Goal: Information Seeking & Learning: Compare options

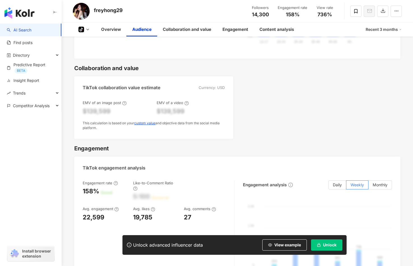
scroll to position [476, 0]
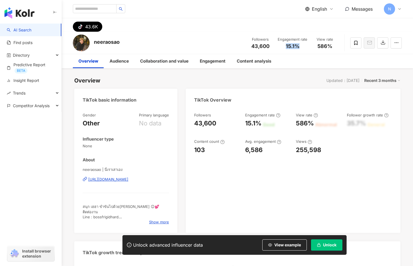
drag, startPoint x: 303, startPoint y: 51, endPoint x: 283, endPoint y: 49, distance: 19.4
click at [283, 49] on div "Followers 43,600 Engagement rate 15.1% View rate 586%" at bounding box center [292, 42] width 92 height 17
copy span "15.1%"
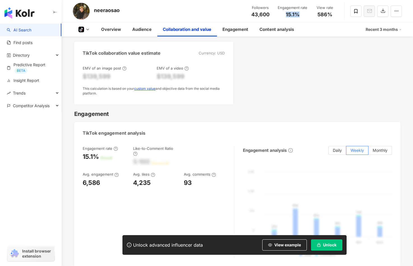
scroll to position [532, 0]
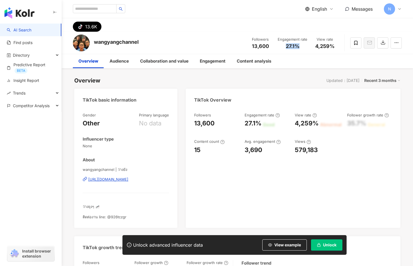
drag, startPoint x: 290, startPoint y: 48, endPoint x: 282, endPoint y: 48, distance: 7.9
click at [282, 48] on div "27.1%" at bounding box center [293, 46] width 30 height 6
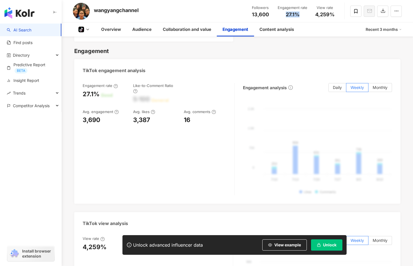
scroll to position [560, 0]
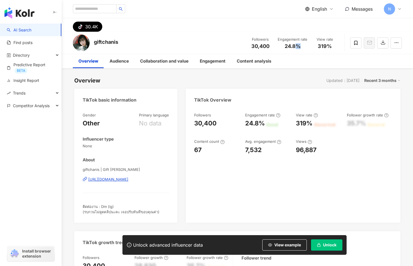
drag, startPoint x: 303, startPoint y: 47, endPoint x: 280, endPoint y: 47, distance: 23.3
click at [280, 47] on div "24.8%" at bounding box center [293, 46] width 30 height 6
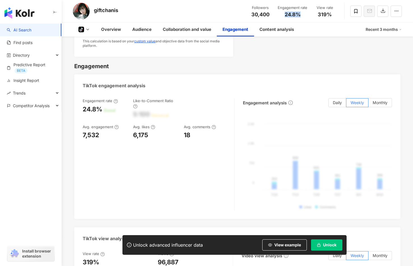
scroll to position [560, 0]
